Goal: Navigation & Orientation: Find specific page/section

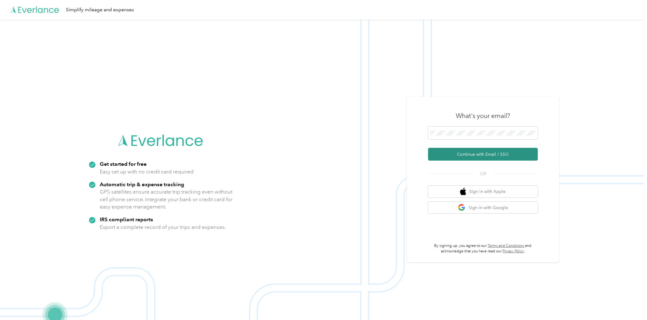
click at [501, 157] on button "Continue with Email / SSO" at bounding box center [483, 154] width 110 height 13
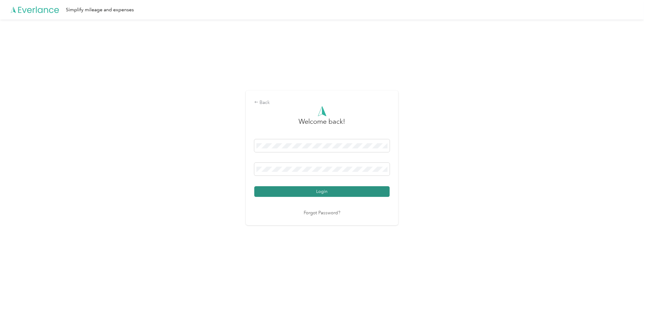
click at [342, 189] on button "Login" at bounding box center [321, 191] width 135 height 11
